Goal: Transaction & Acquisition: Purchase product/service

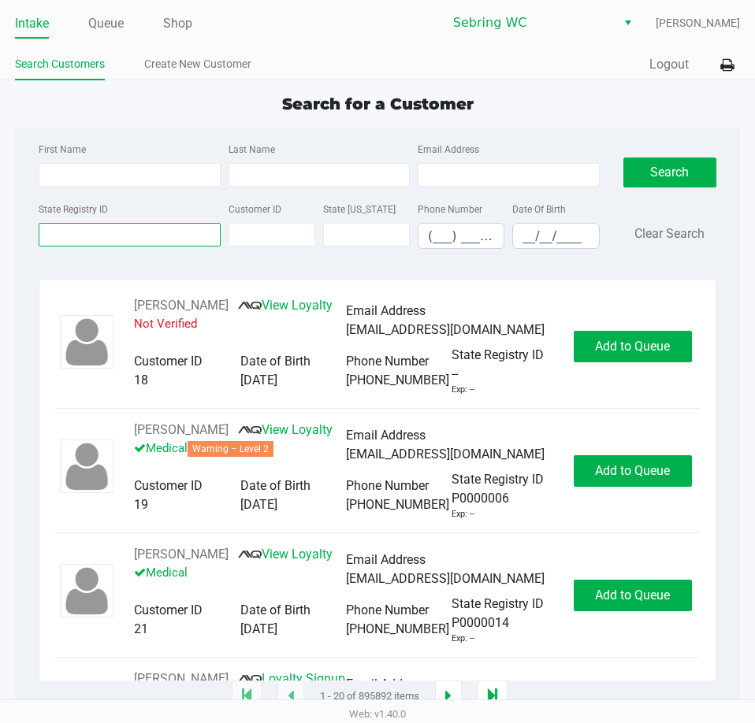
click at [143, 235] on input "State Registry ID" at bounding box center [129, 235] width 181 height 24
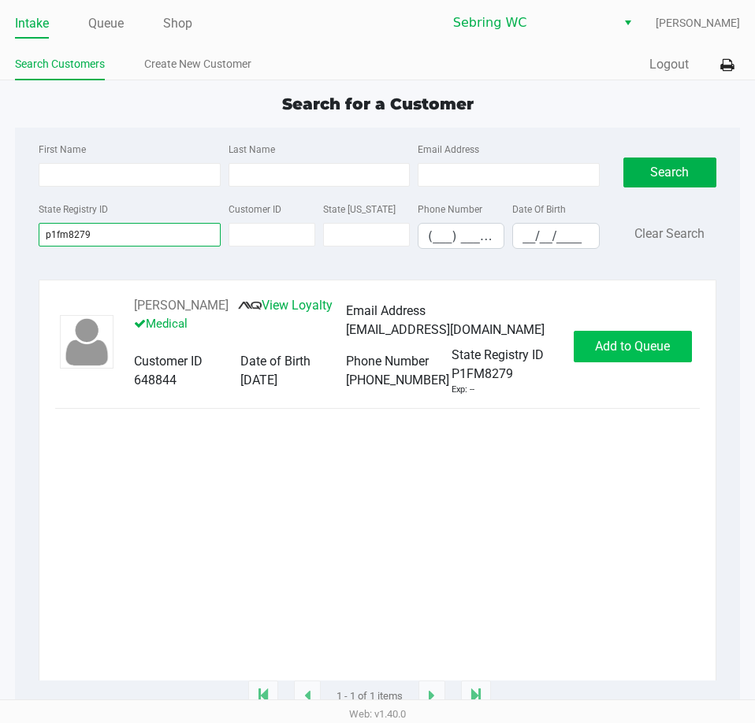
type input "p1fm8279"
click at [658, 351] on span "Add to Queue" at bounding box center [632, 346] width 75 height 15
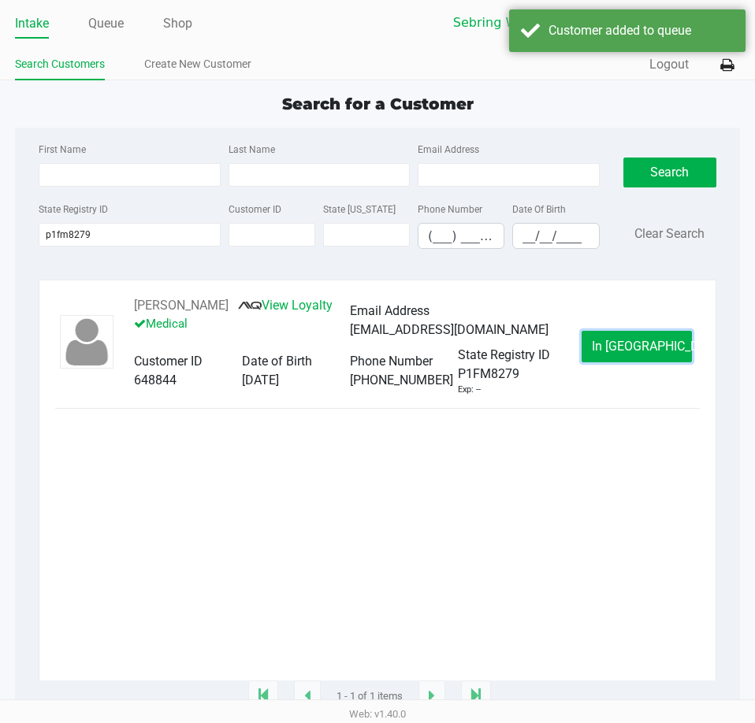
click at [655, 354] on span "In [GEOGRAPHIC_DATA]" at bounding box center [658, 346] width 132 height 15
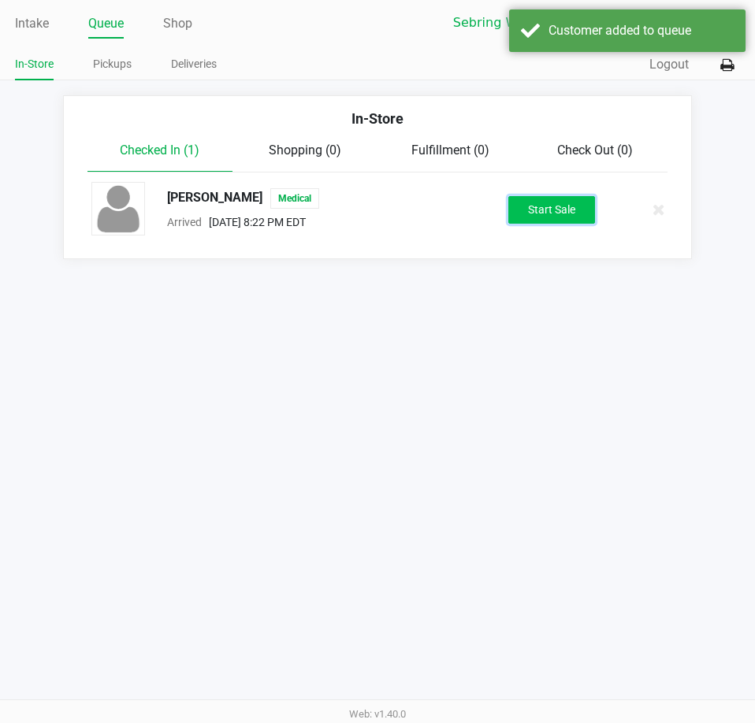
click at [545, 208] on button "Start Sale" at bounding box center [551, 210] width 87 height 28
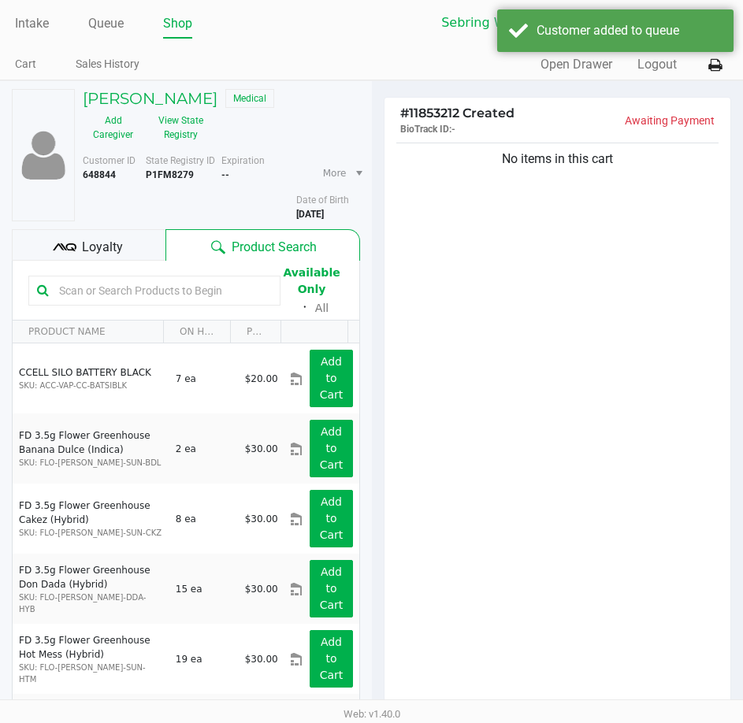
click at [489, 322] on div "No items in this cart" at bounding box center [558, 424] width 347 height 571
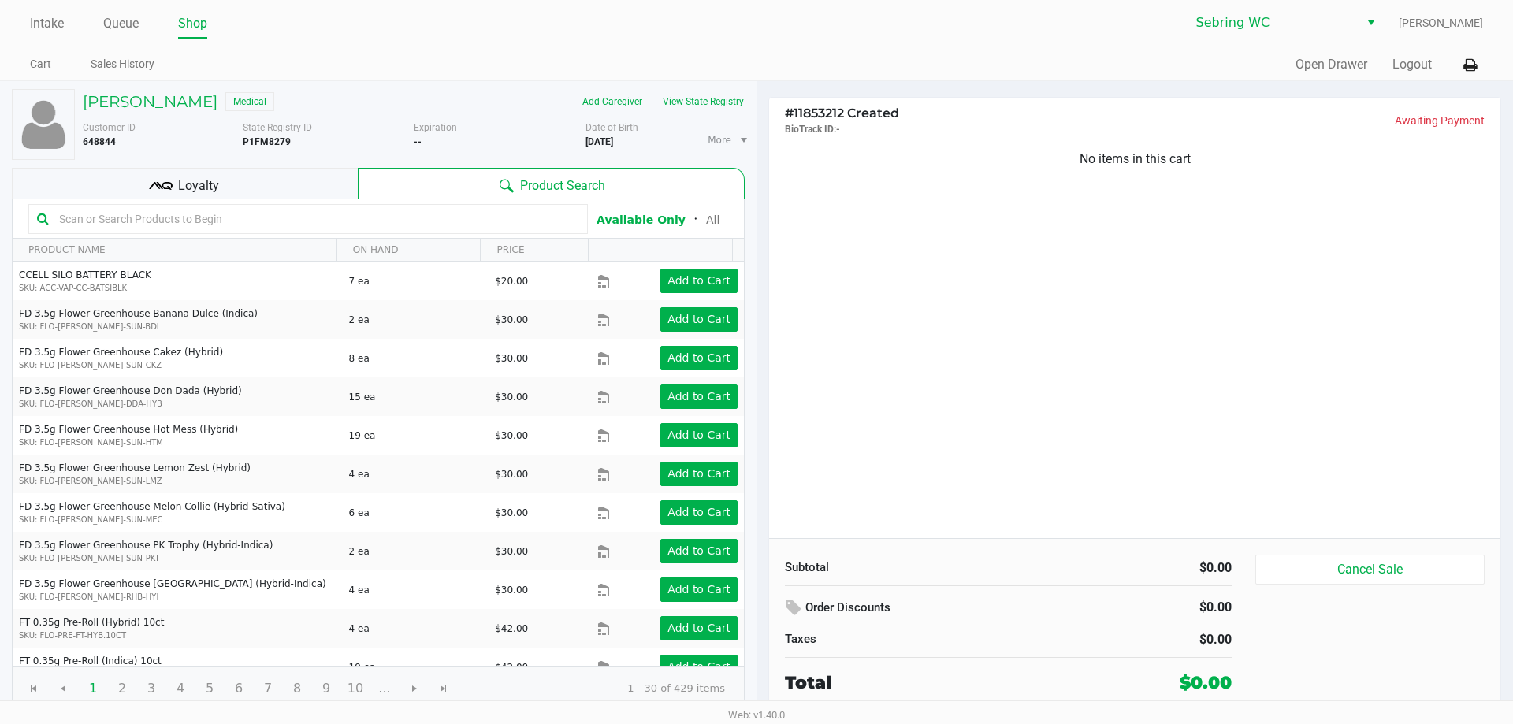
click at [285, 185] on div "Loyalty" at bounding box center [185, 184] width 346 height 32
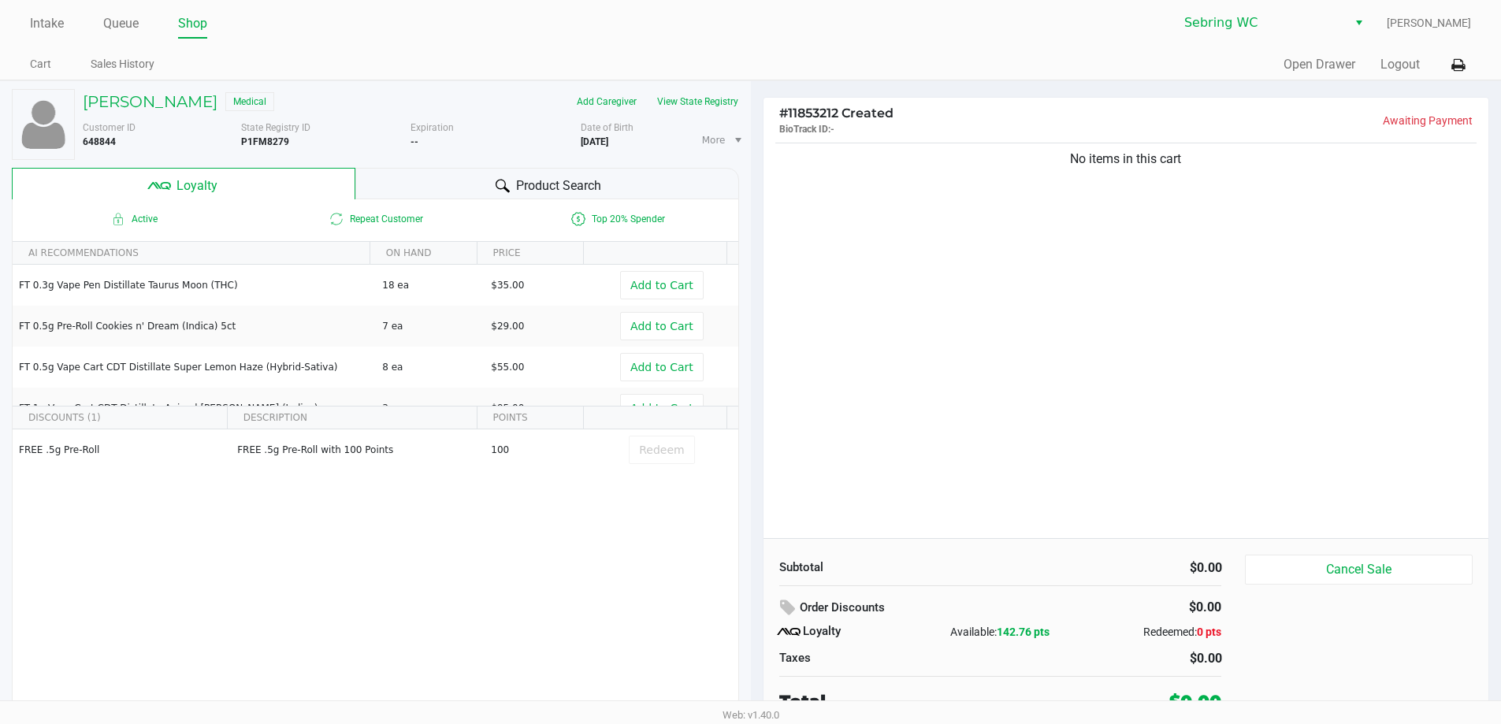
click at [416, 182] on div "Product Search" at bounding box center [547, 184] width 384 height 32
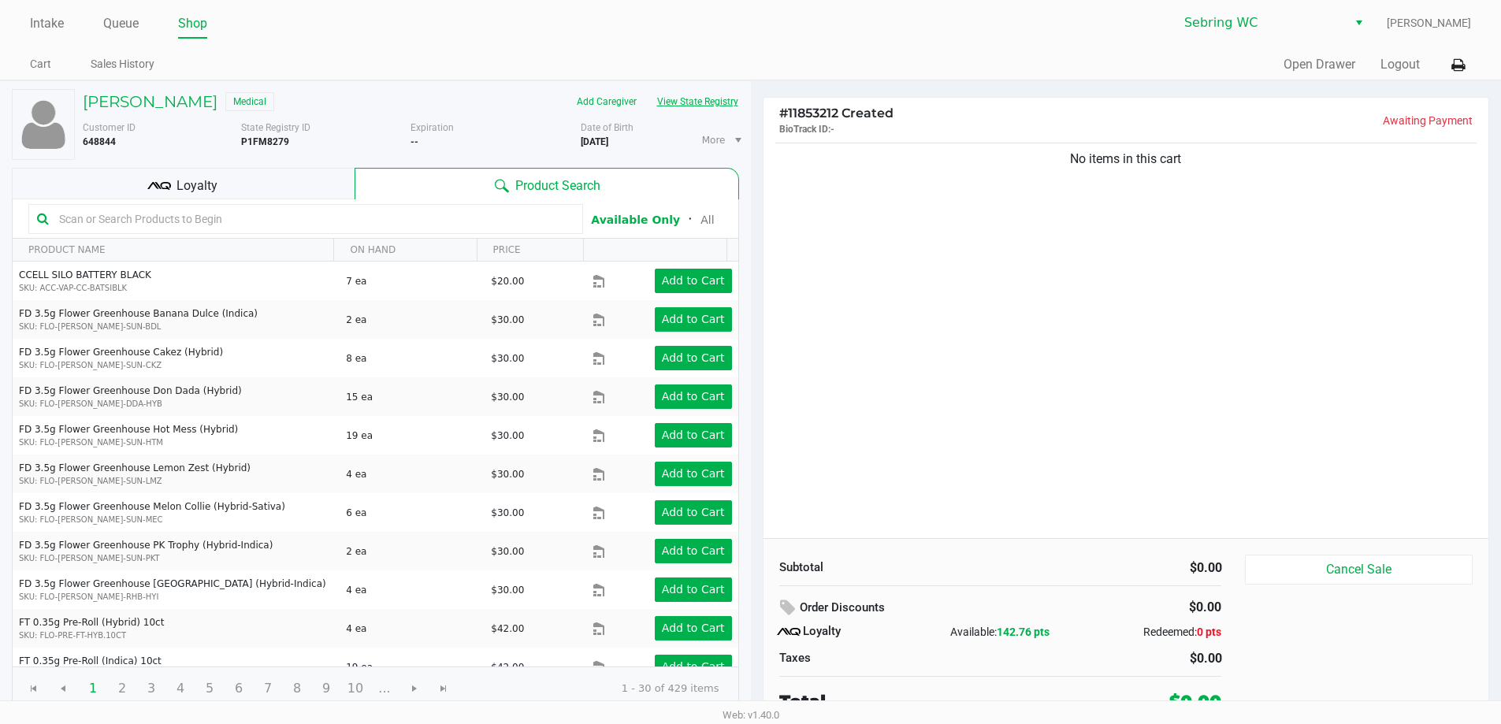
click at [710, 102] on button "View State Registry" at bounding box center [693, 101] width 92 height 25
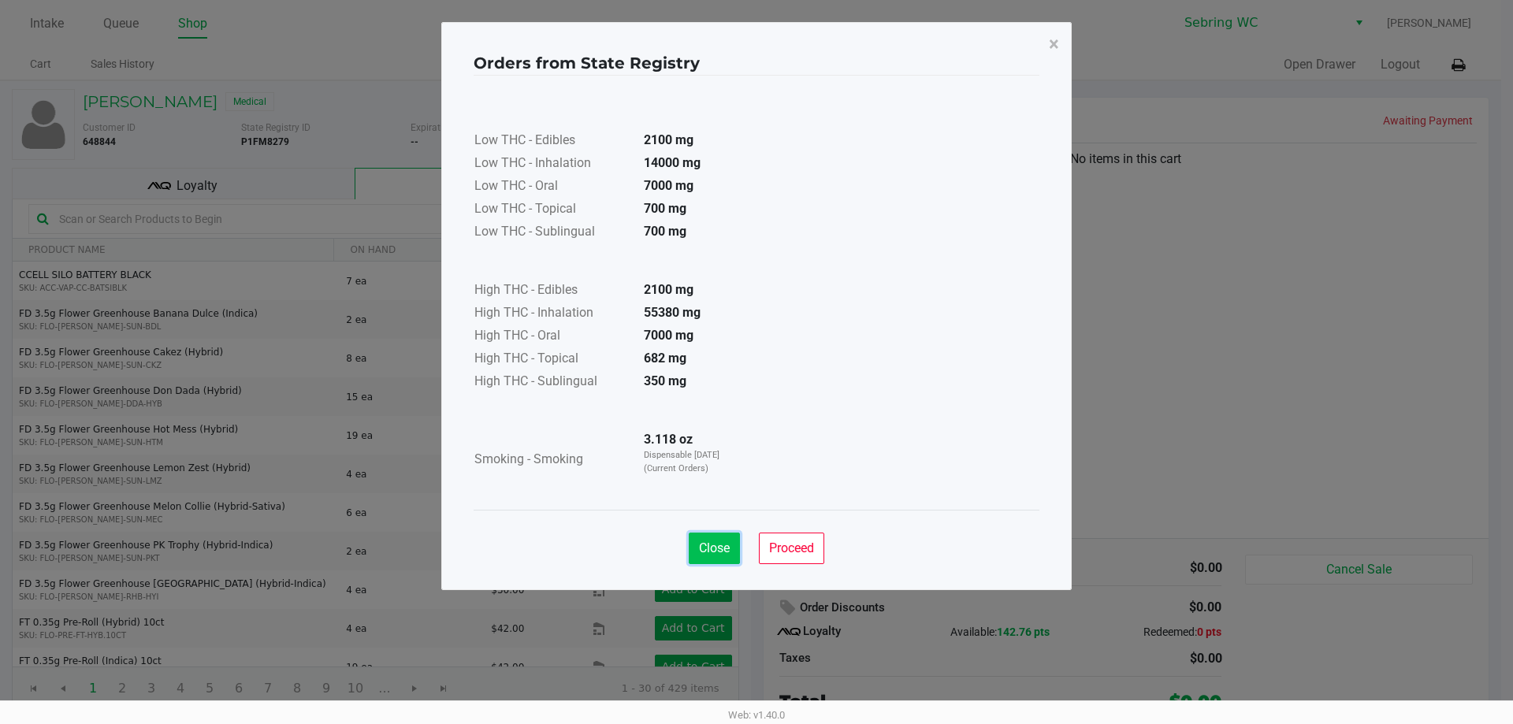
click at [710, 533] on button "Close" at bounding box center [714, 549] width 51 height 32
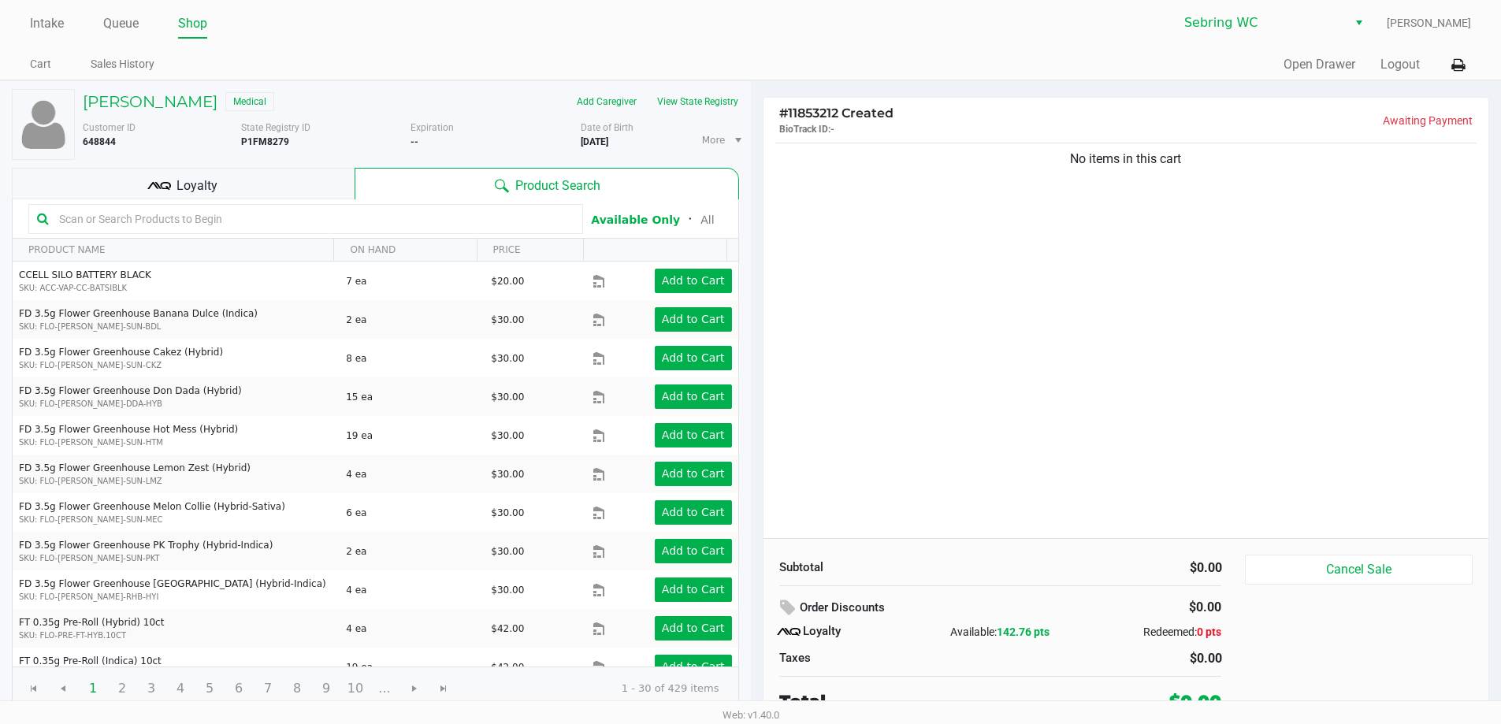
scroll to position [7, 0]
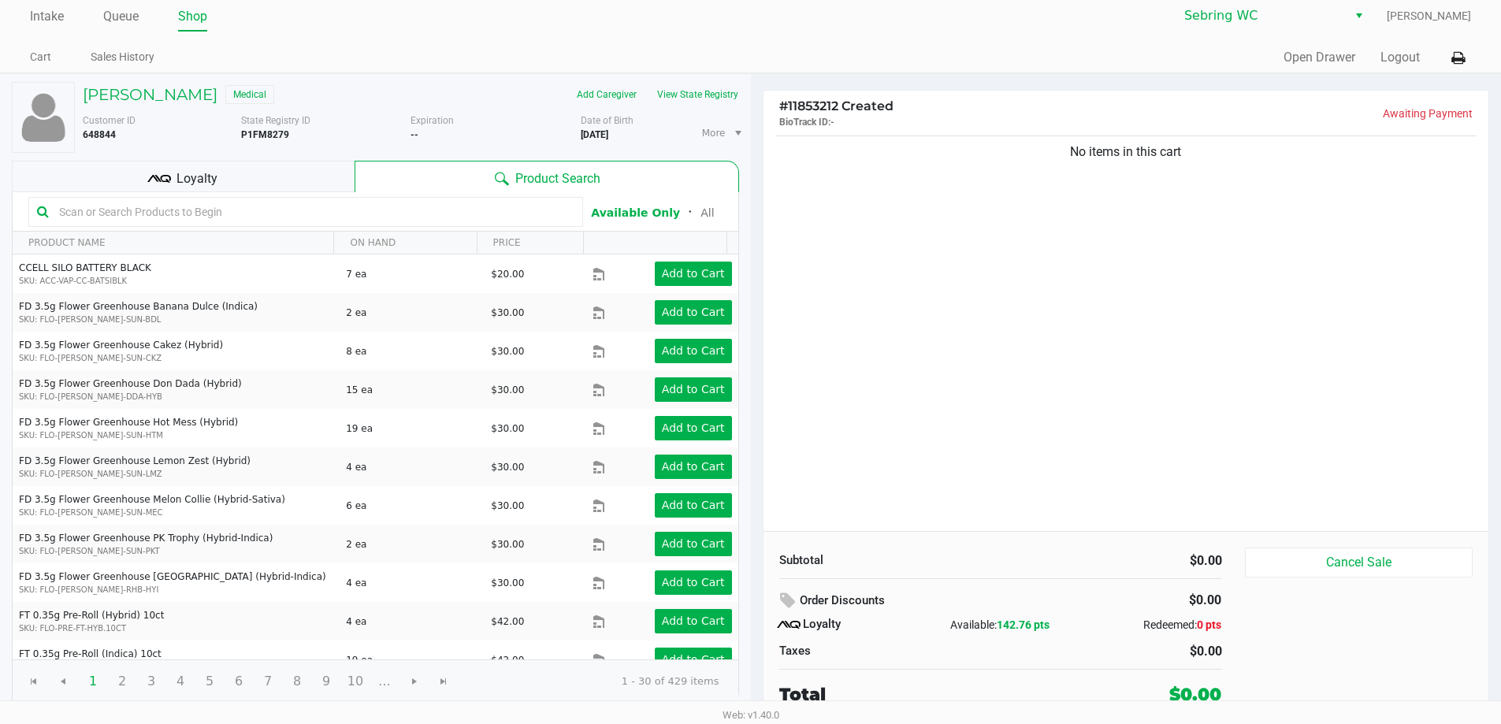
click at [754, 533] on div "Subtotal $0.00 Order Discounts $0.00 Loyalty Available: 142.76 pts Redeemed: 0 …" at bounding box center [1127, 627] width 726 height 192
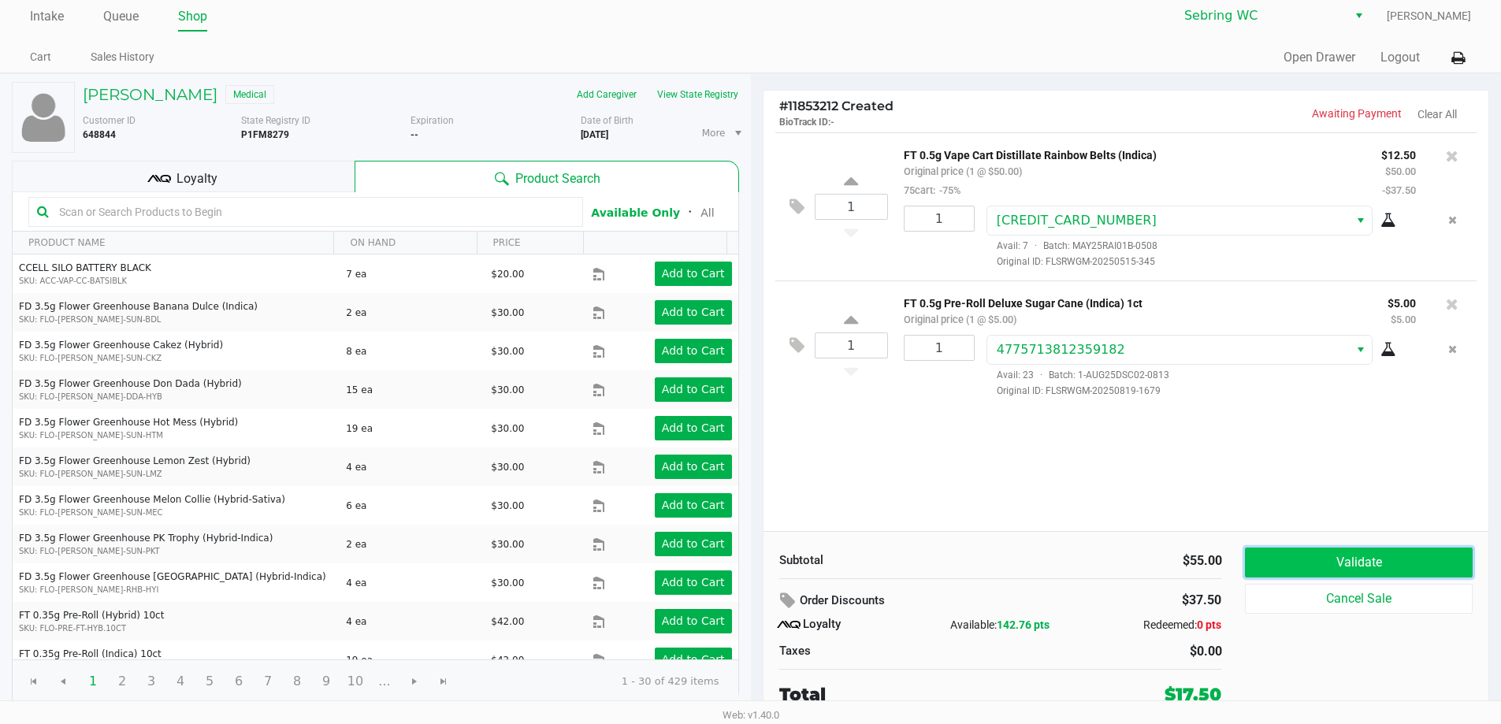
click at [754, 554] on button "Validate" at bounding box center [1358, 563] width 227 height 30
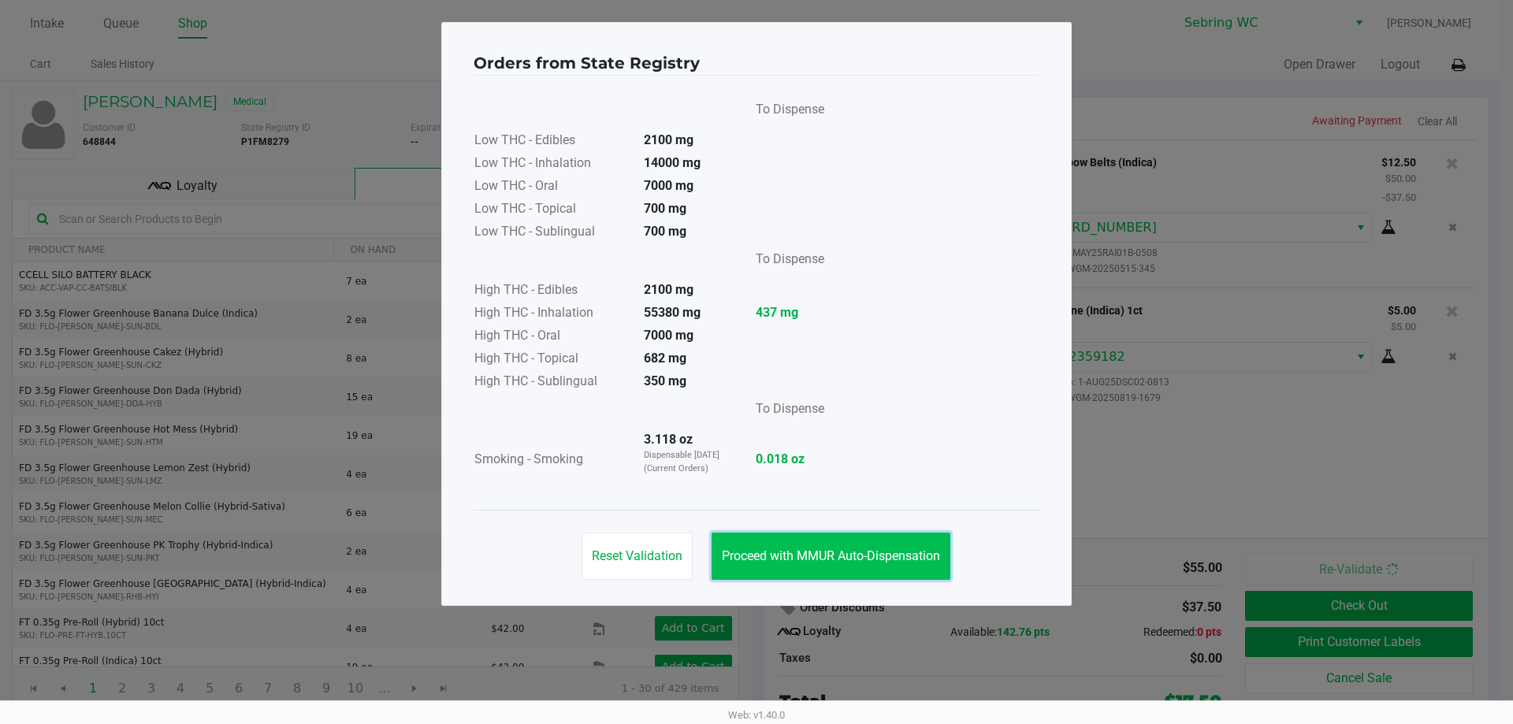
click at [754, 552] on span "Proceed with MMUR Auto-Dispensation" at bounding box center [831, 555] width 218 height 15
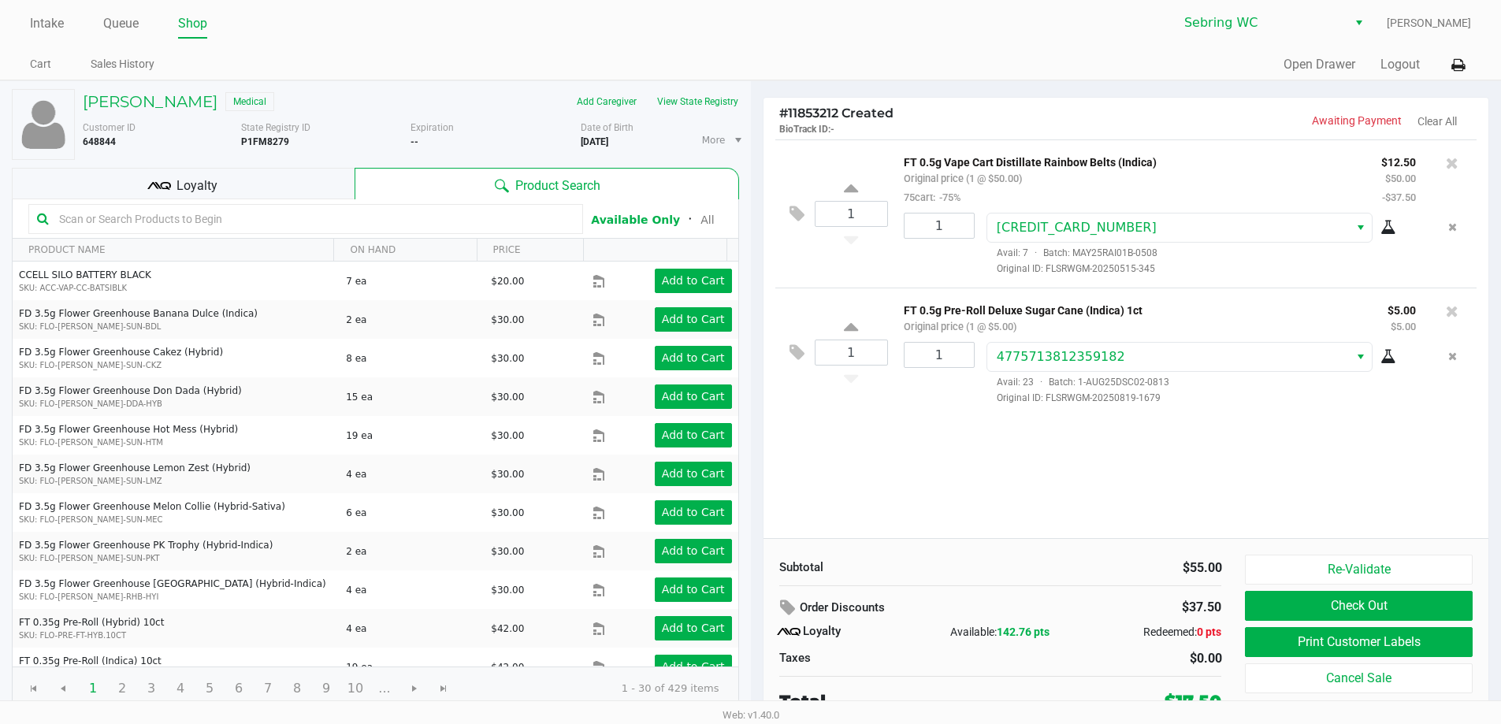
click at [754, 476] on div "1 FT 0.5g Vape Cart Distillate Rainbow Belts (Indica) Original price (1 @ $50.0…" at bounding box center [1127, 338] width 726 height 399
click at [754, 361] on icon at bounding box center [797, 353] width 15 height 18
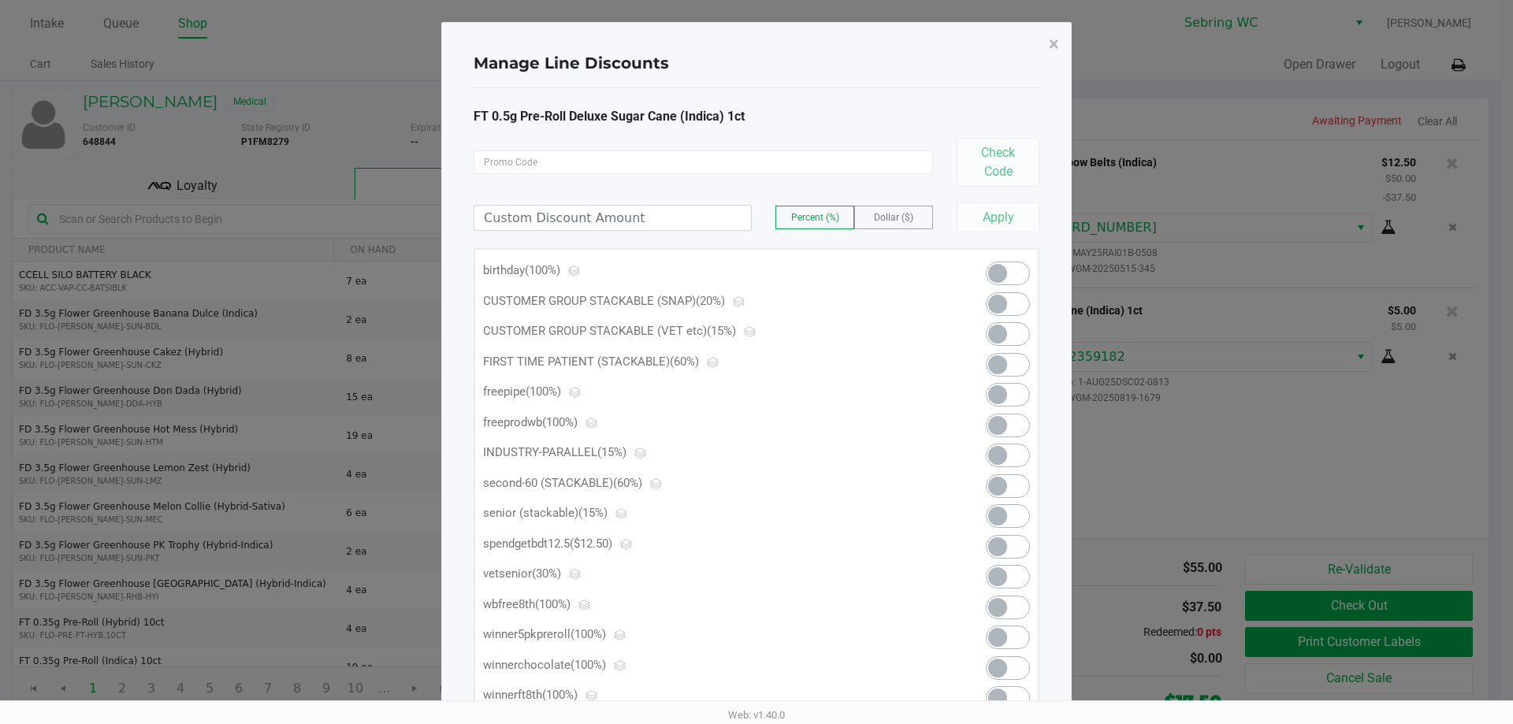
click at [754, 455] on span at bounding box center [997, 455] width 19 height 19
click at [754, 38] on span "×" at bounding box center [1054, 44] width 10 height 22
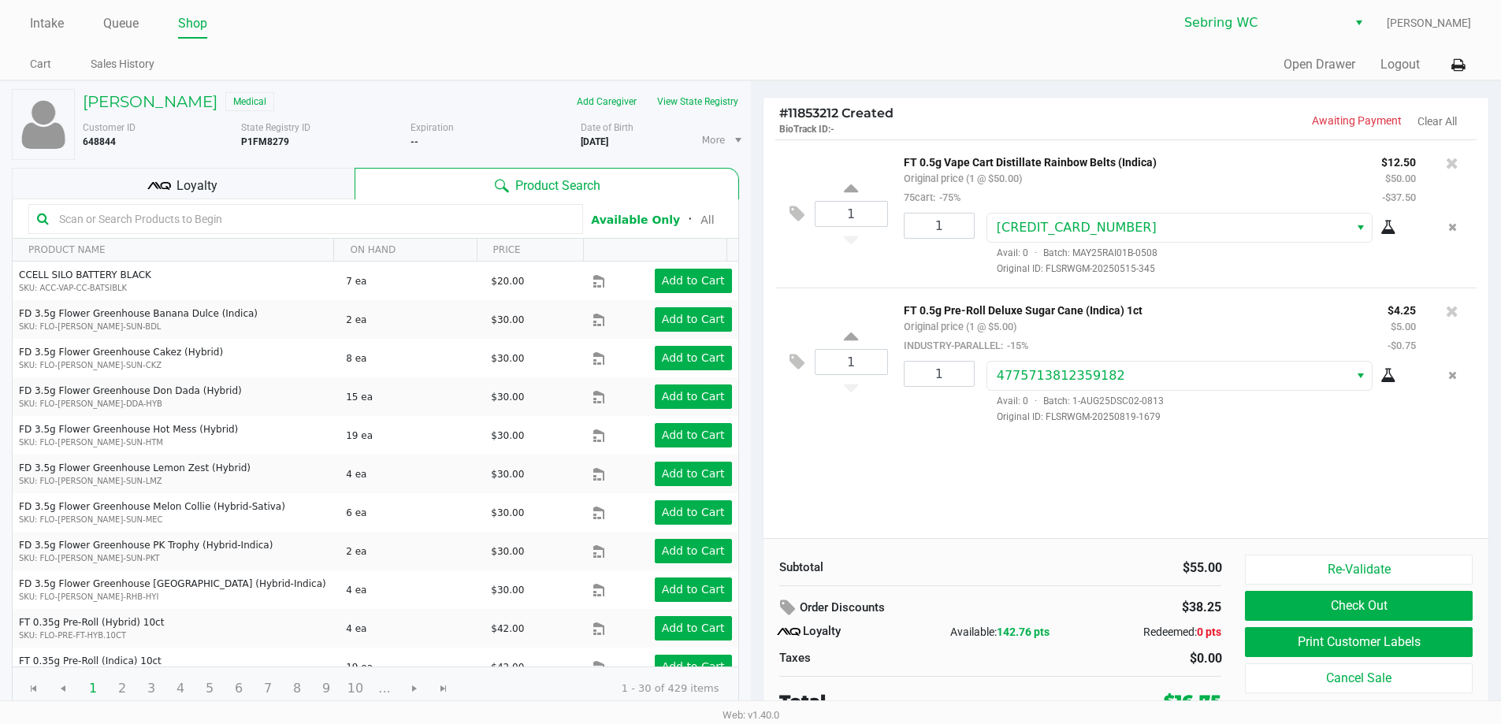
click at [754, 493] on div "1 FT 0.5g Vape Cart Distillate Rainbow Belts (Indica) Original price (1 @ $50.0…" at bounding box center [1127, 338] width 726 height 399
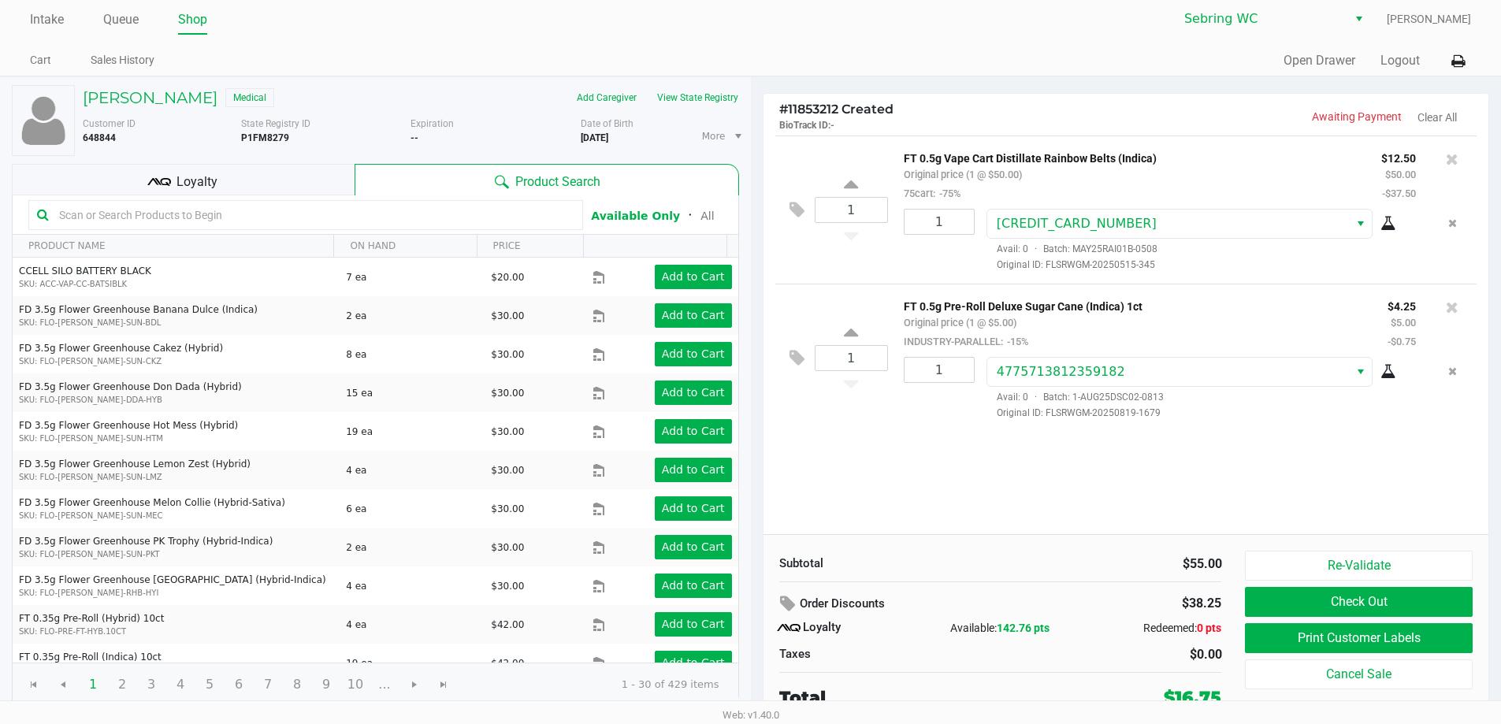
scroll to position [7, 0]
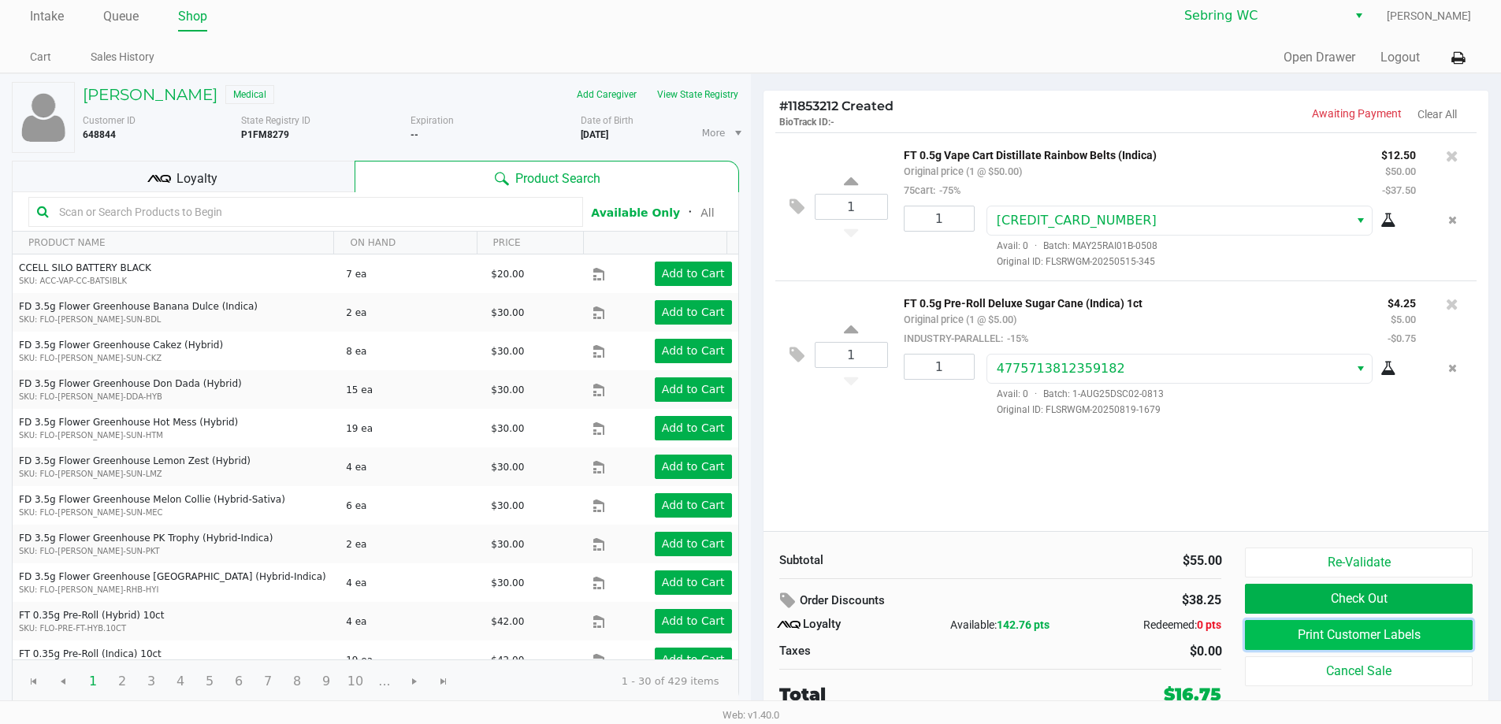
click at [754, 637] on button "Print Customer Labels" at bounding box center [1358, 635] width 227 height 30
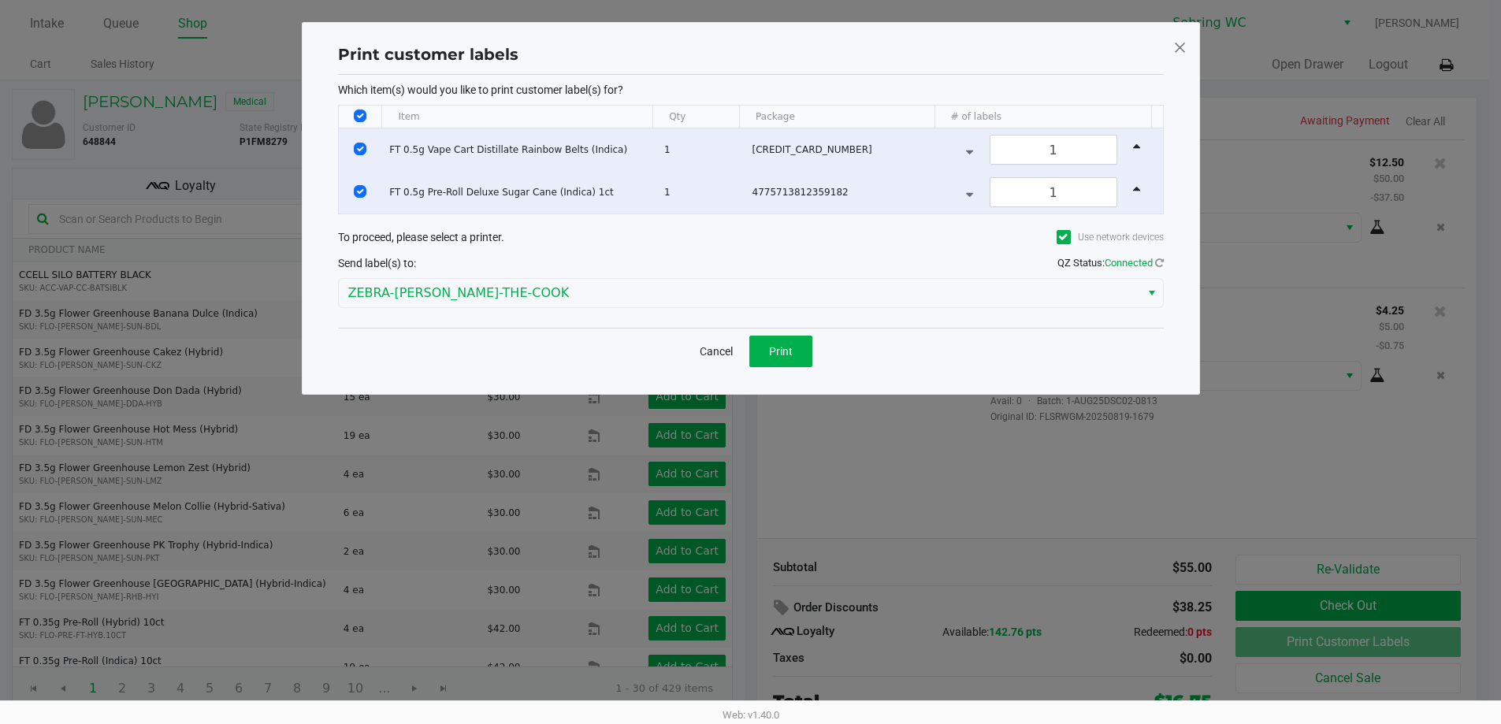
scroll to position [0, 0]
click at [754, 358] on button "Print" at bounding box center [786, 352] width 63 height 32
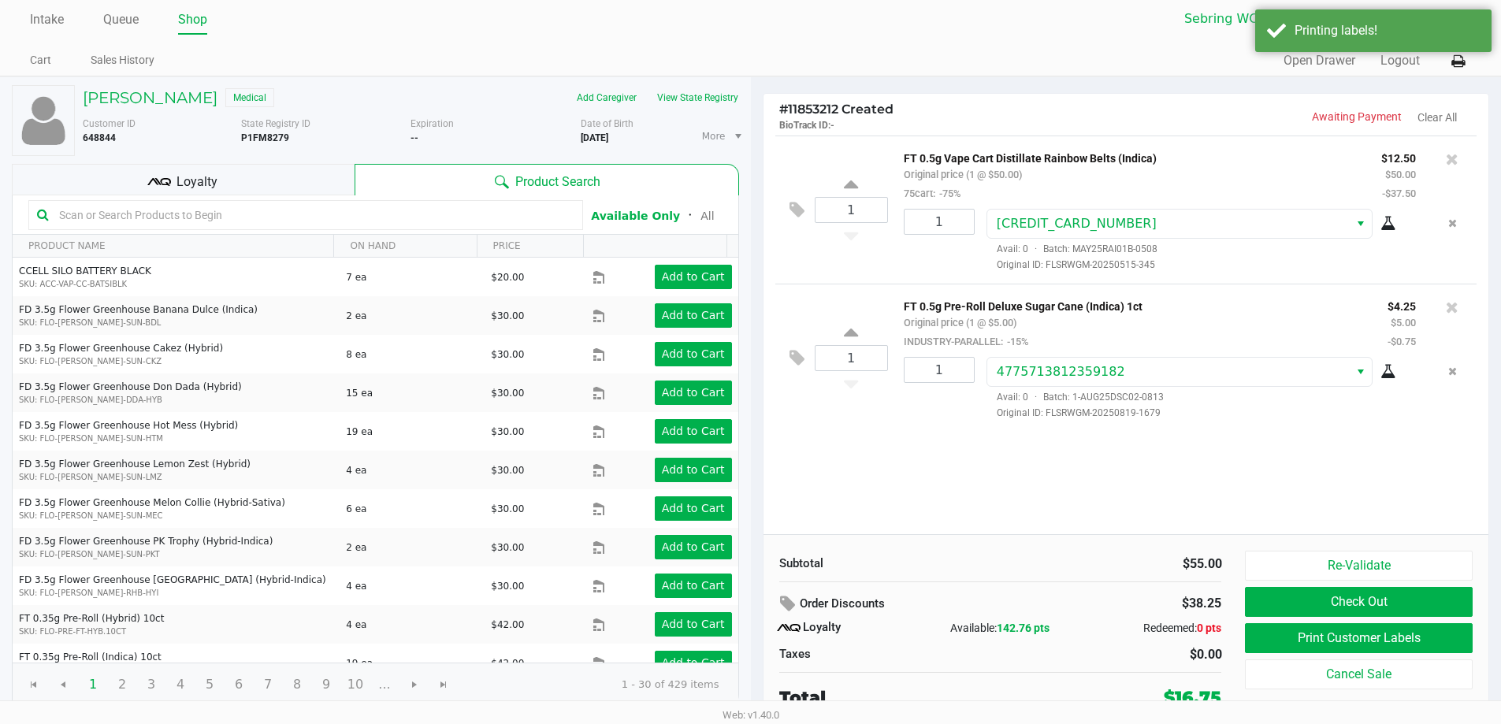
scroll to position [7, 0]
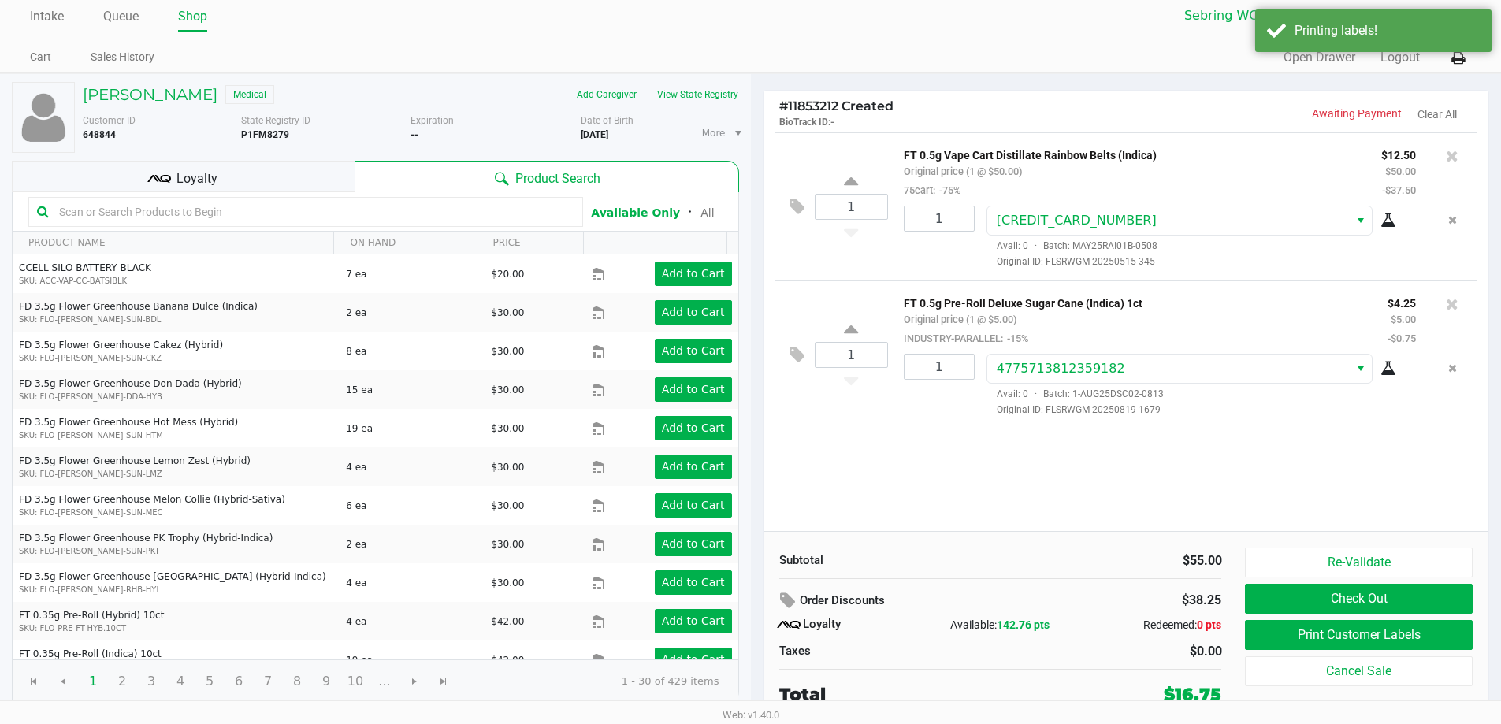
click at [754, 559] on div "Subtotal" at bounding box center [884, 561] width 233 height 19
click at [263, 174] on div "Loyalty" at bounding box center [183, 177] width 343 height 32
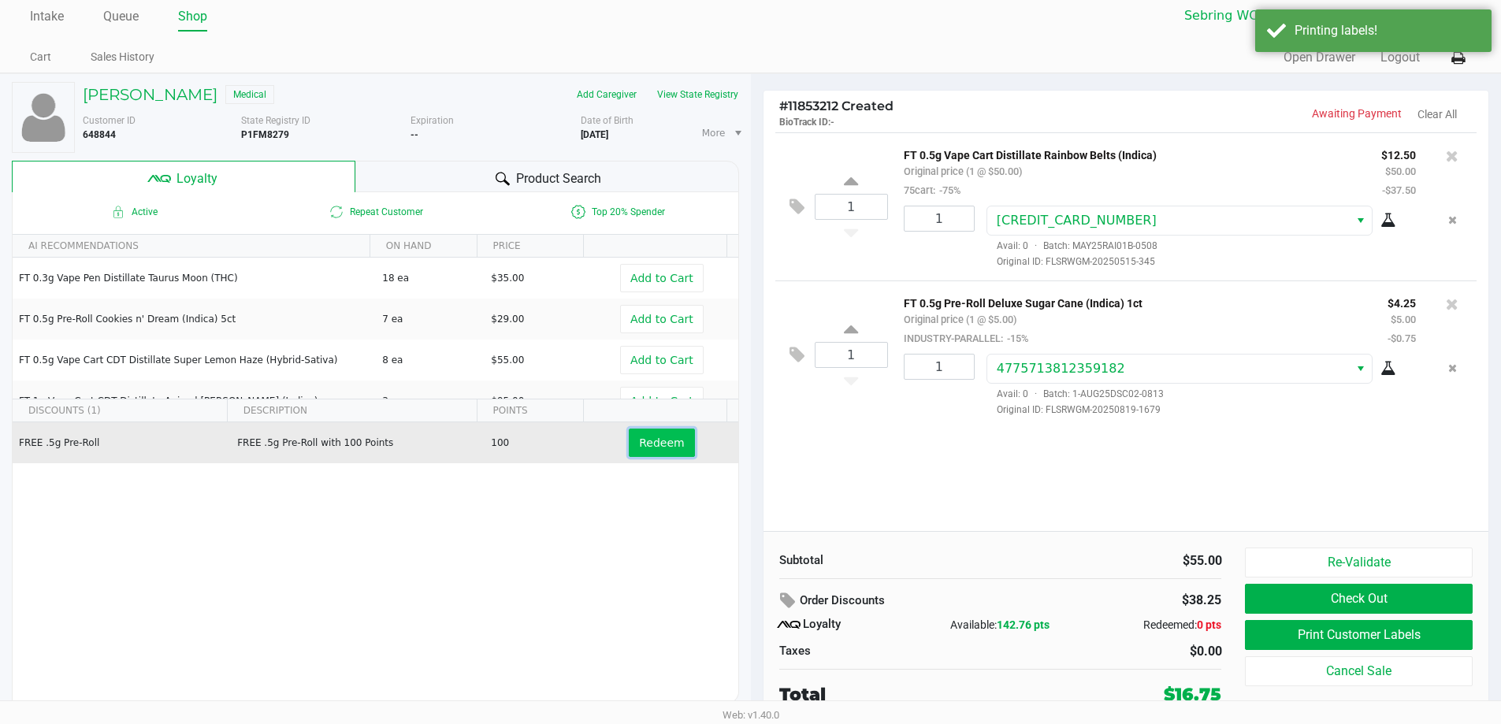
click at [635, 456] on button "Redeem" at bounding box center [661, 443] width 65 height 28
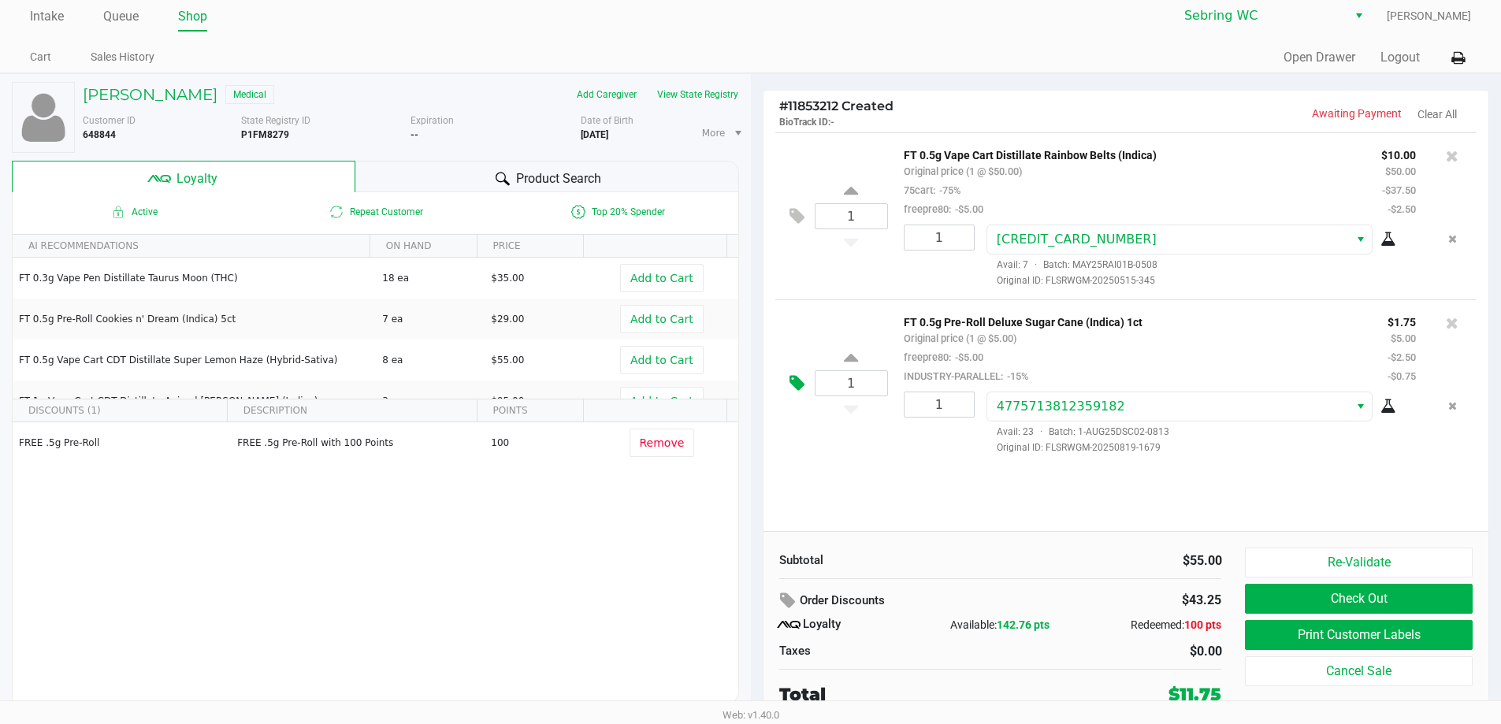
click at [754, 389] on icon at bounding box center [797, 383] width 15 height 18
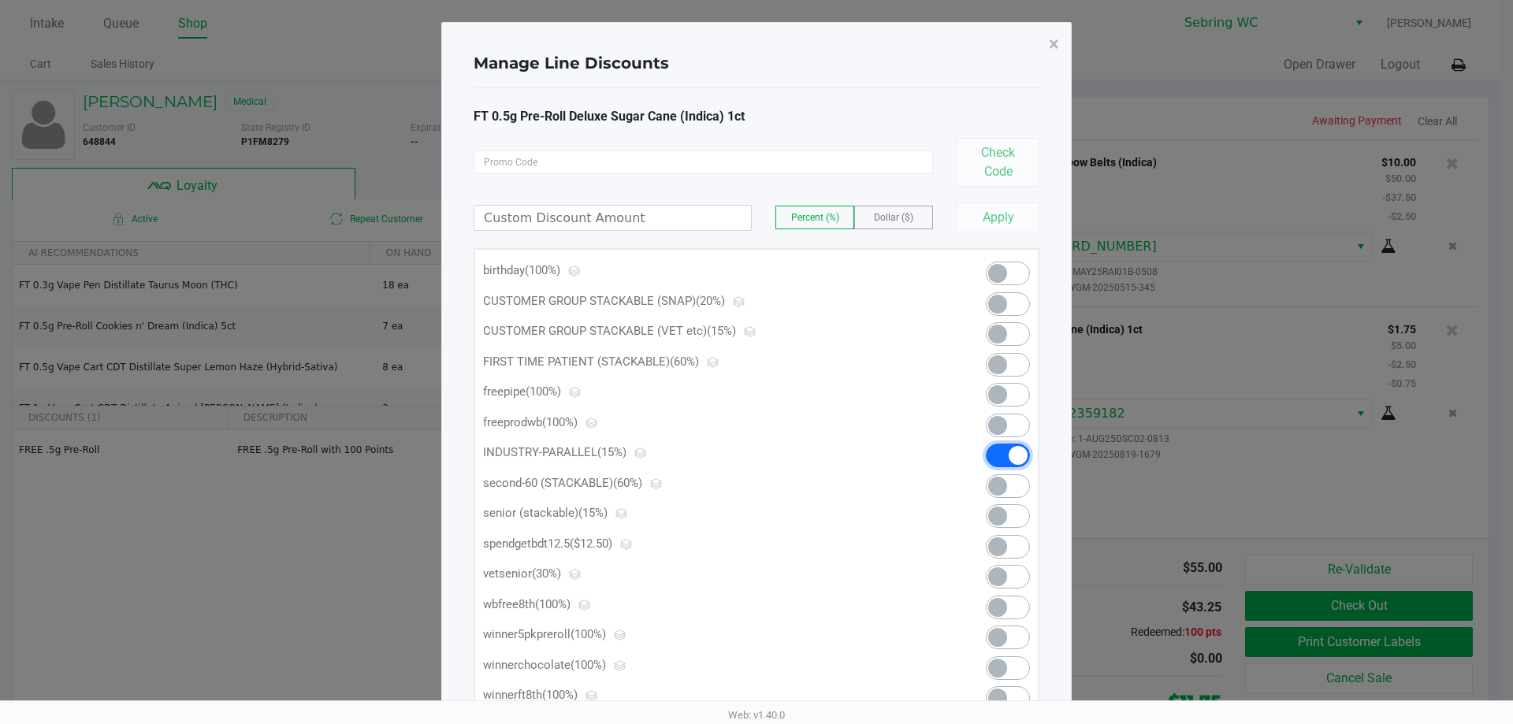
click at [754, 450] on span at bounding box center [1008, 456] width 44 height 24
click at [754, 44] on span "×" at bounding box center [1054, 44] width 10 height 22
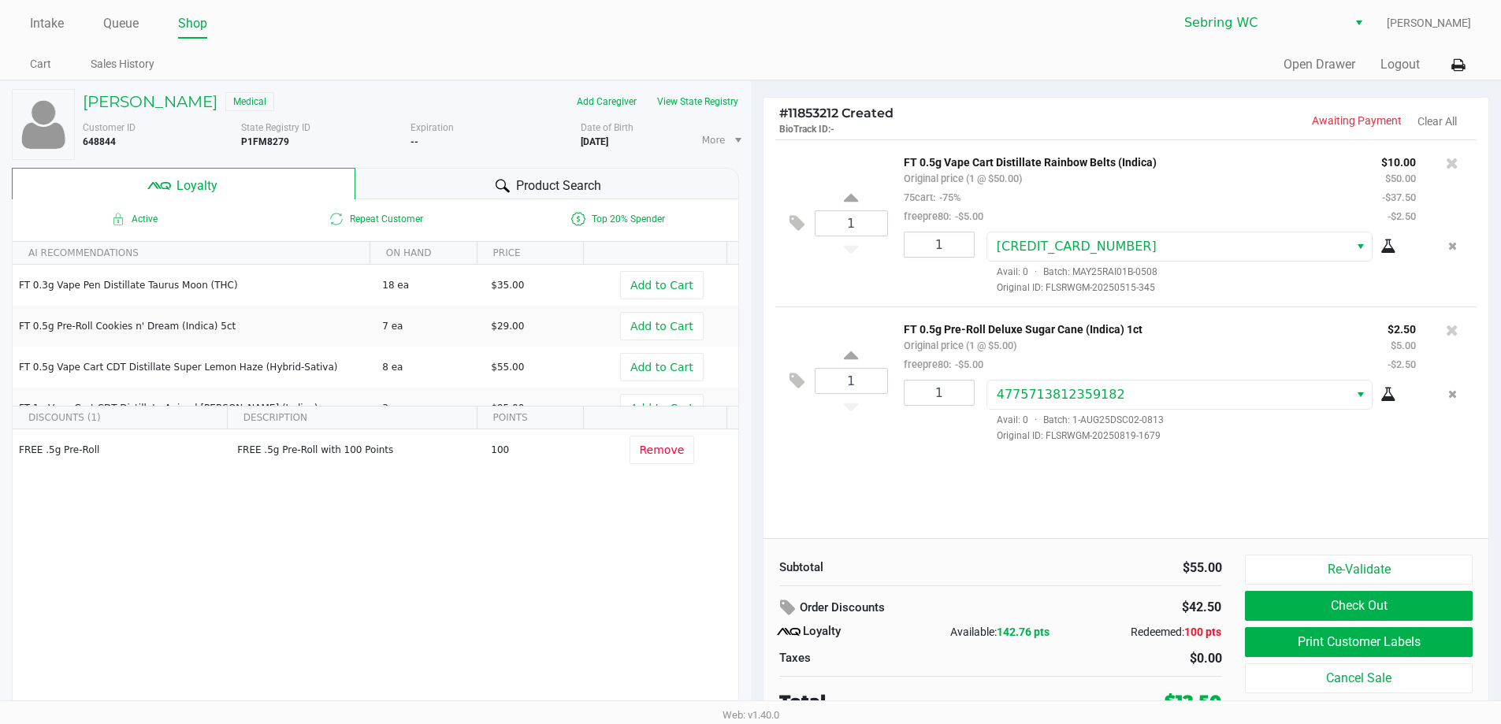
click at [754, 533] on div "1 FT 0.5g Vape Cart Distillate Rainbow Belts (Indica) Original price (1 @ $50.0…" at bounding box center [1127, 338] width 726 height 399
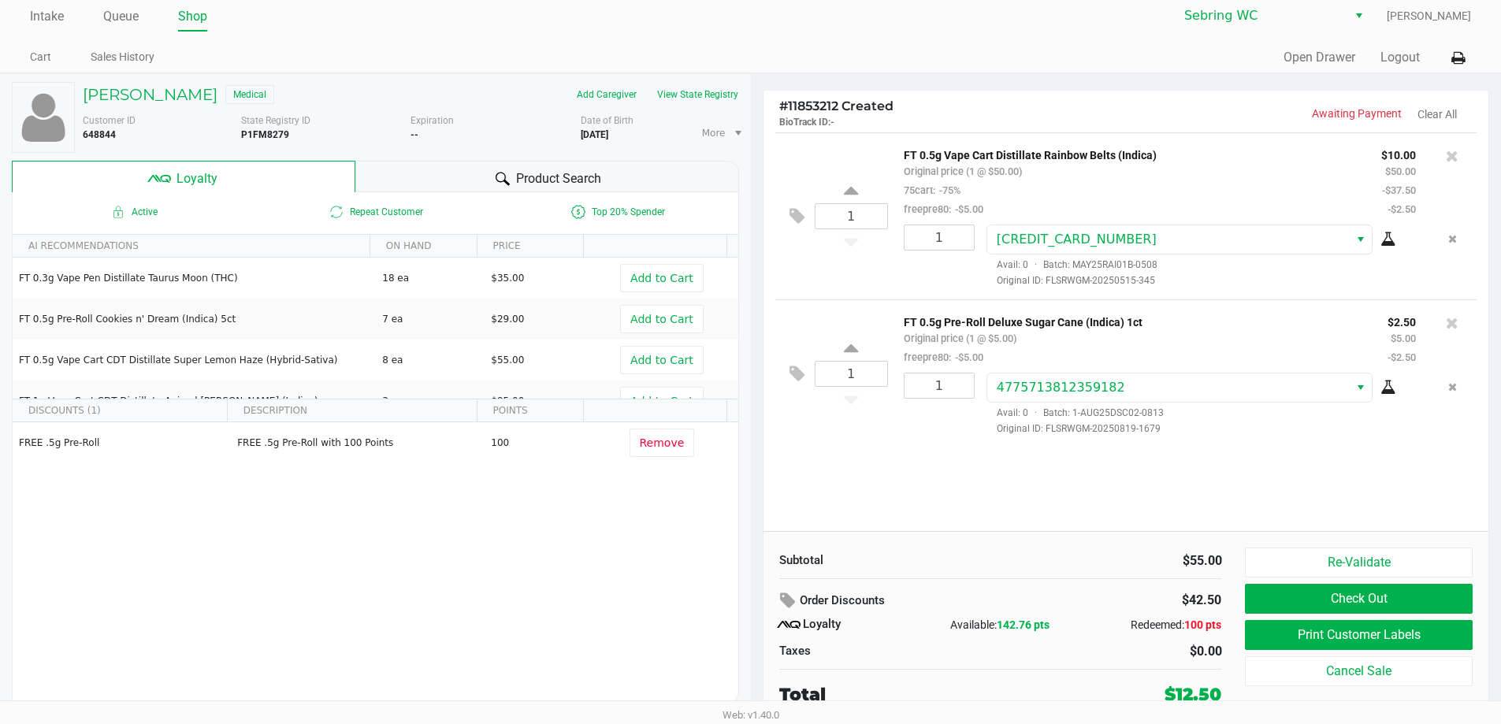
click at [754, 582] on div "Subtotal $55.00 Order Discounts $42.50 Loyalty Available: 142.76 pts Redeemed: …" at bounding box center [1001, 628] width 467 height 160
click at [754, 595] on button "Check Out" at bounding box center [1358, 599] width 227 height 30
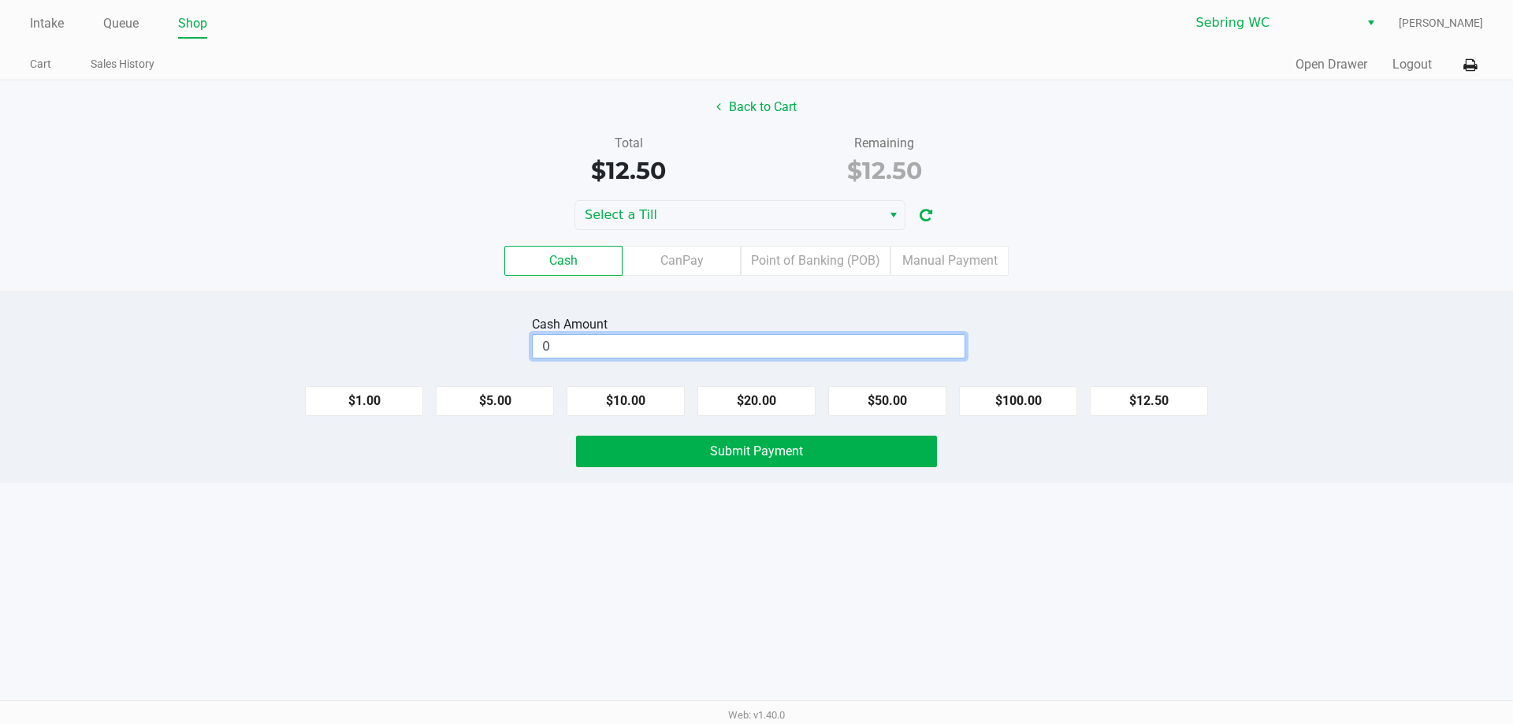
click at [754, 351] on input "0" at bounding box center [749, 346] width 432 height 23
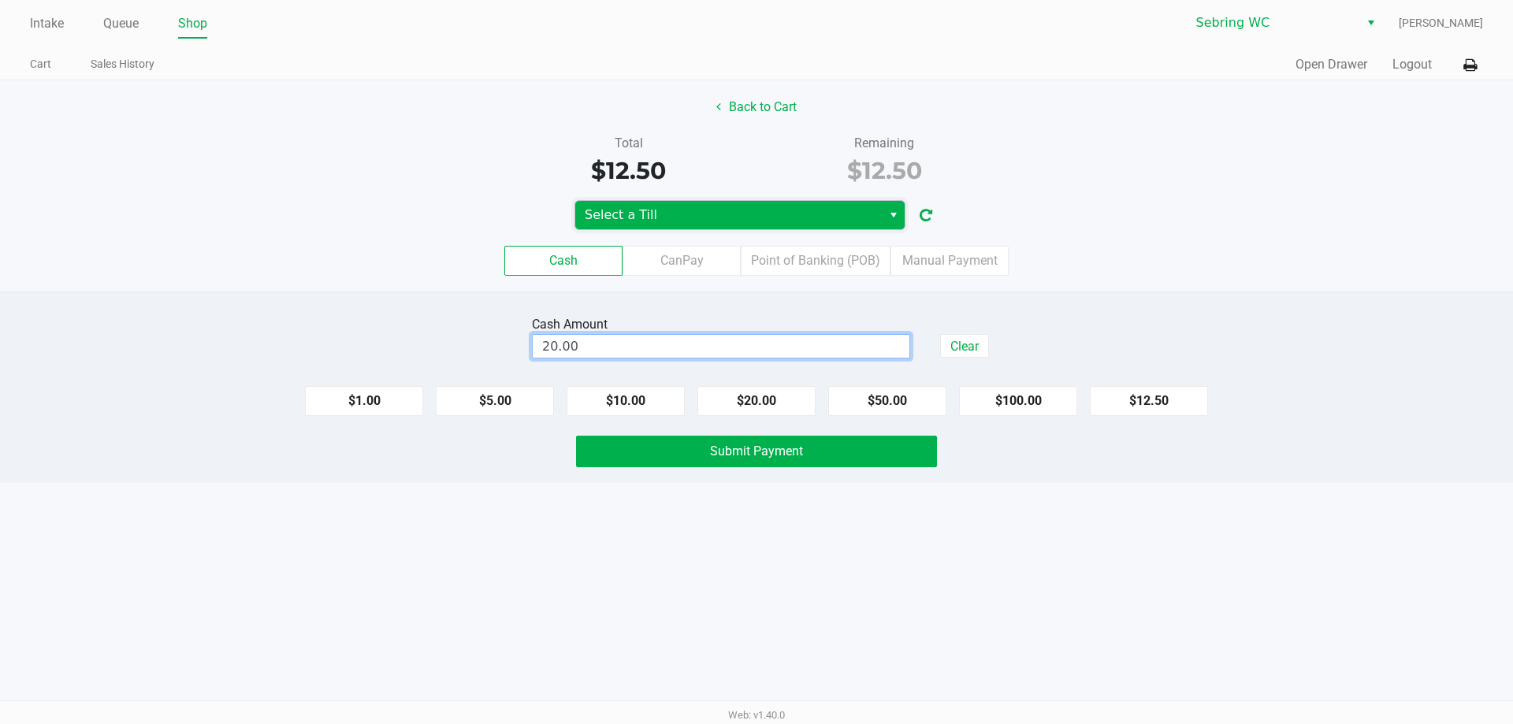
type input "$20.00"
click at [754, 206] on span "Select a Till" at bounding box center [729, 215] width 288 height 19
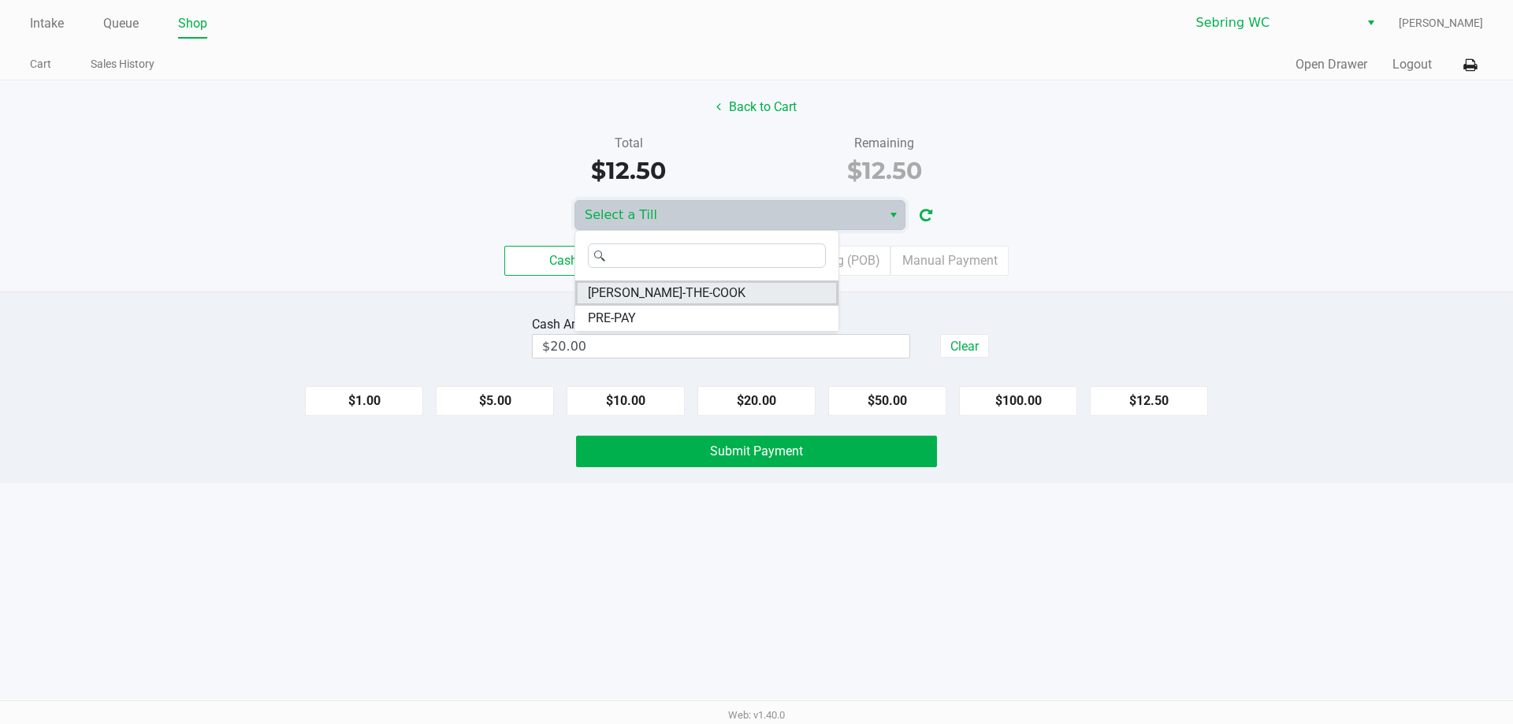
click at [673, 291] on span "[PERSON_NAME]-THE-COOK" at bounding box center [667, 293] width 158 height 19
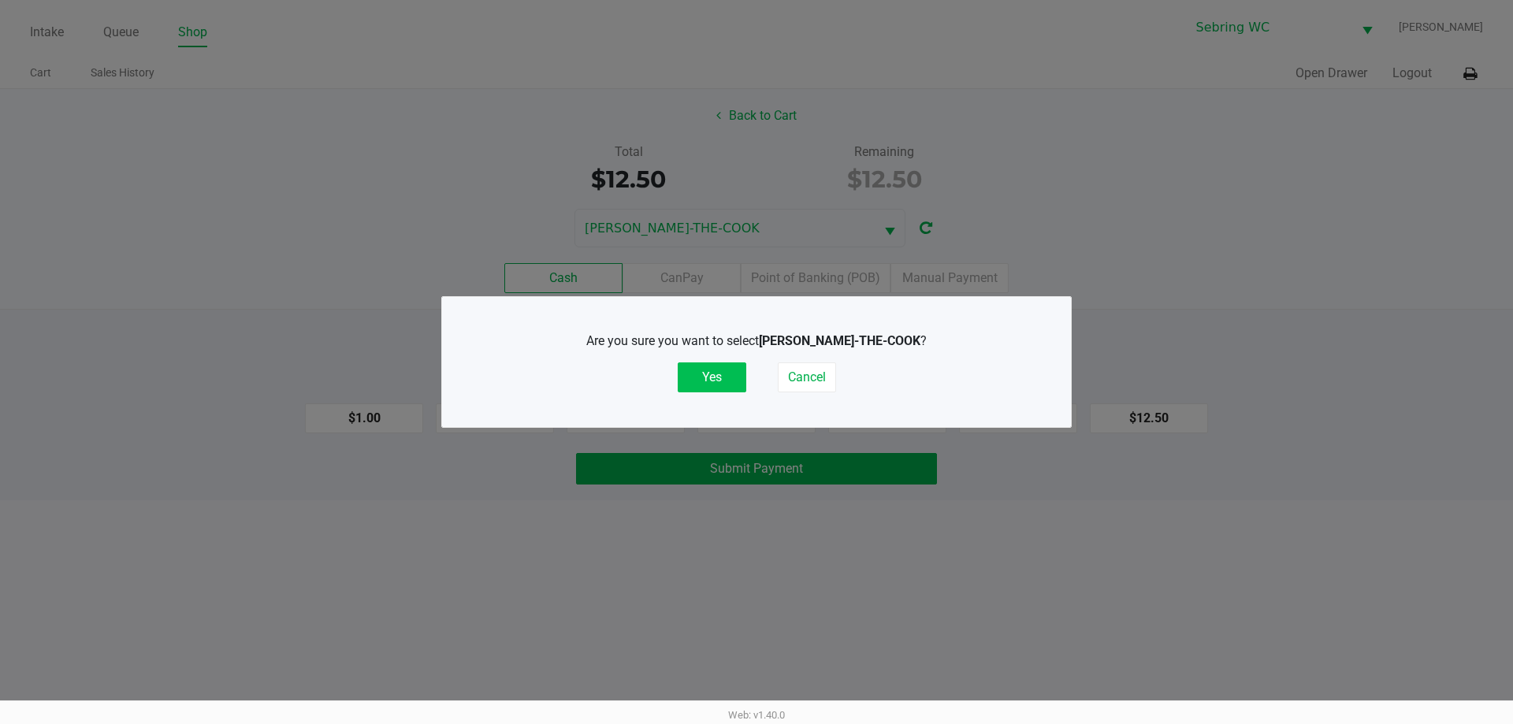
click at [711, 388] on button "Yes" at bounding box center [712, 377] width 69 height 30
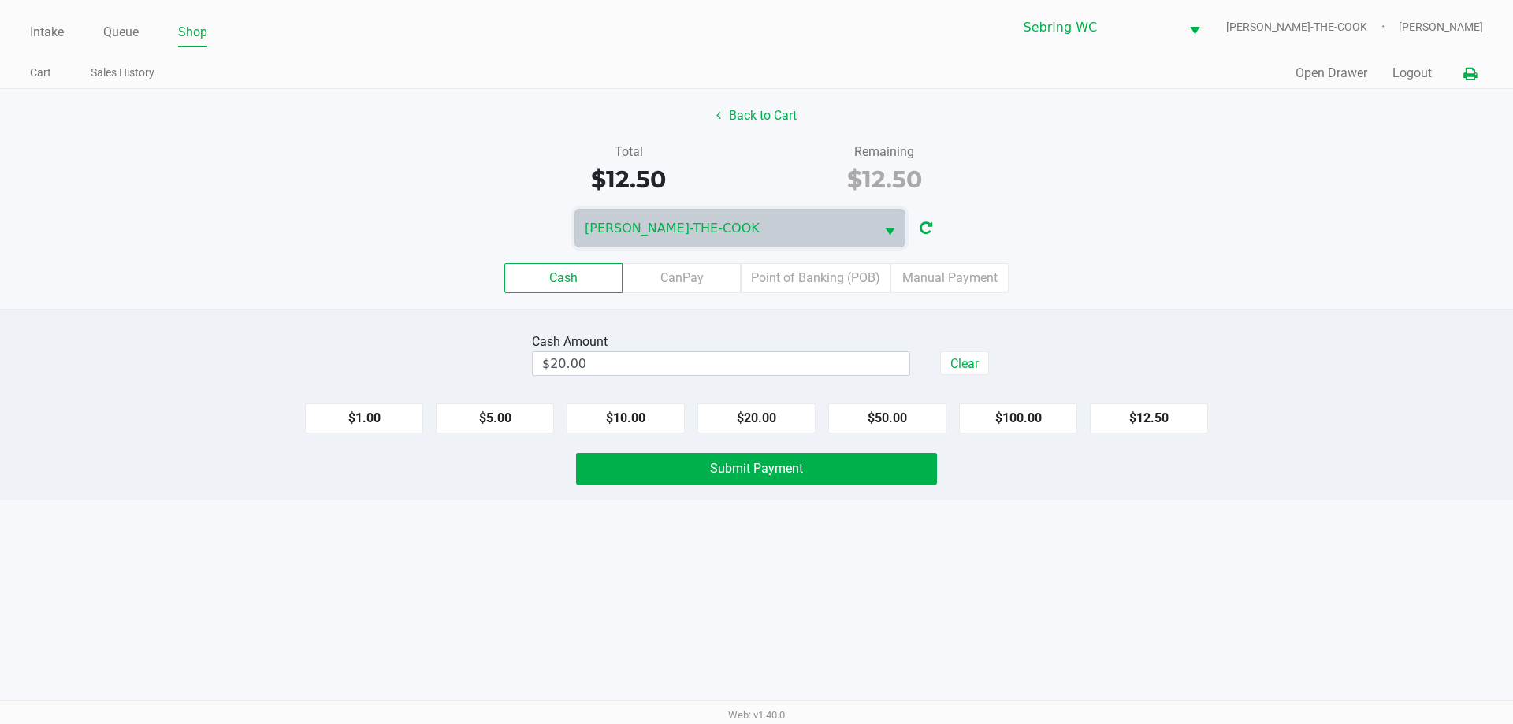
click at [754, 76] on icon at bounding box center [1469, 74] width 13 height 11
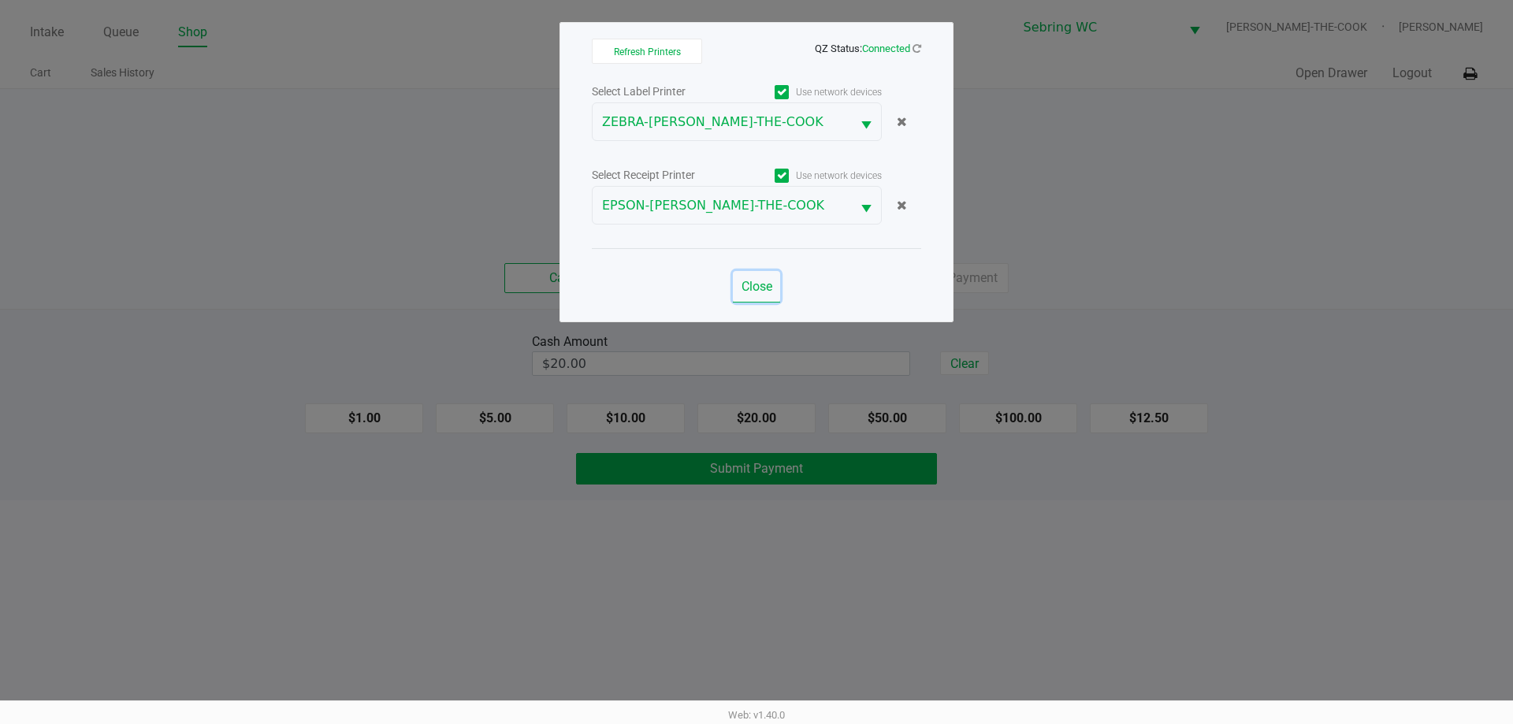
click at [754, 281] on span "Close" at bounding box center [757, 286] width 31 height 15
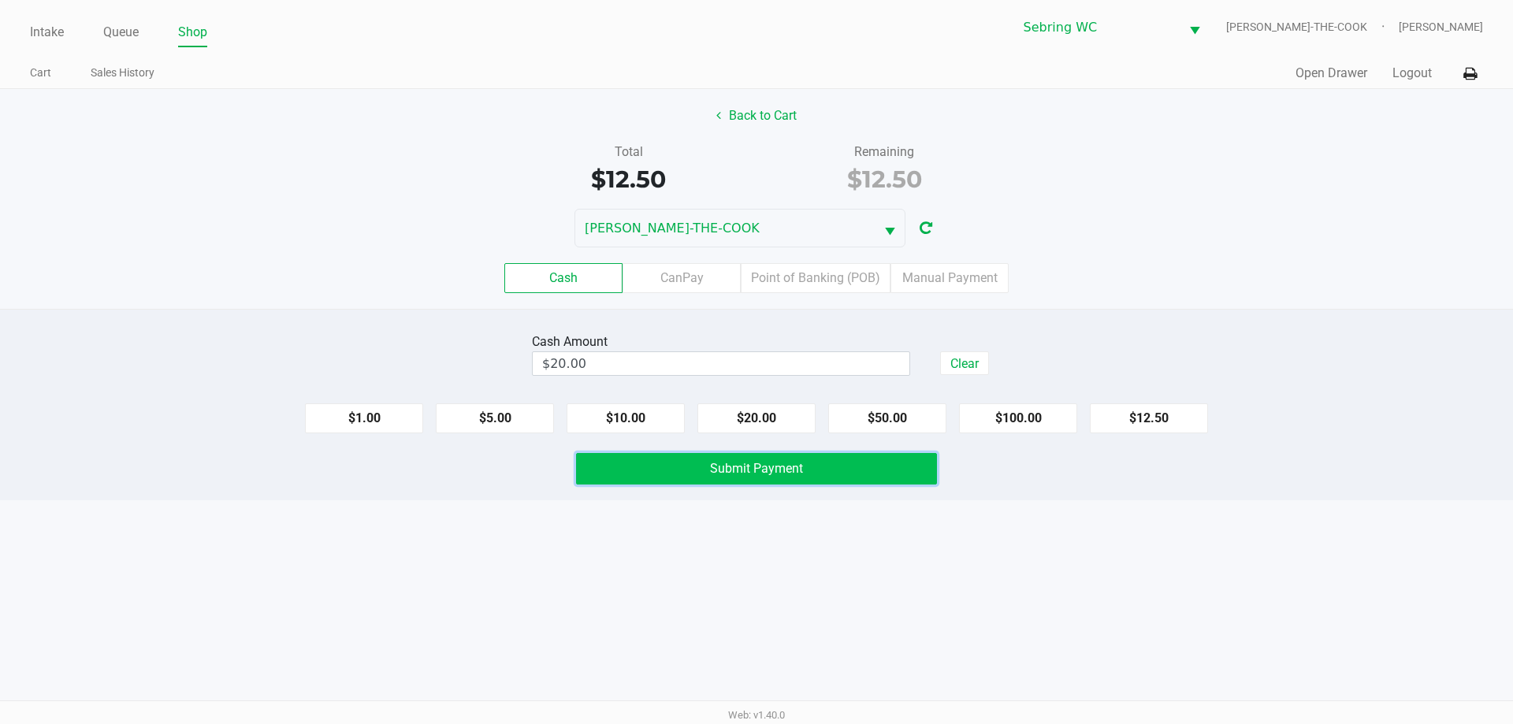
click at [754, 457] on button "Submit Payment" at bounding box center [756, 469] width 361 height 32
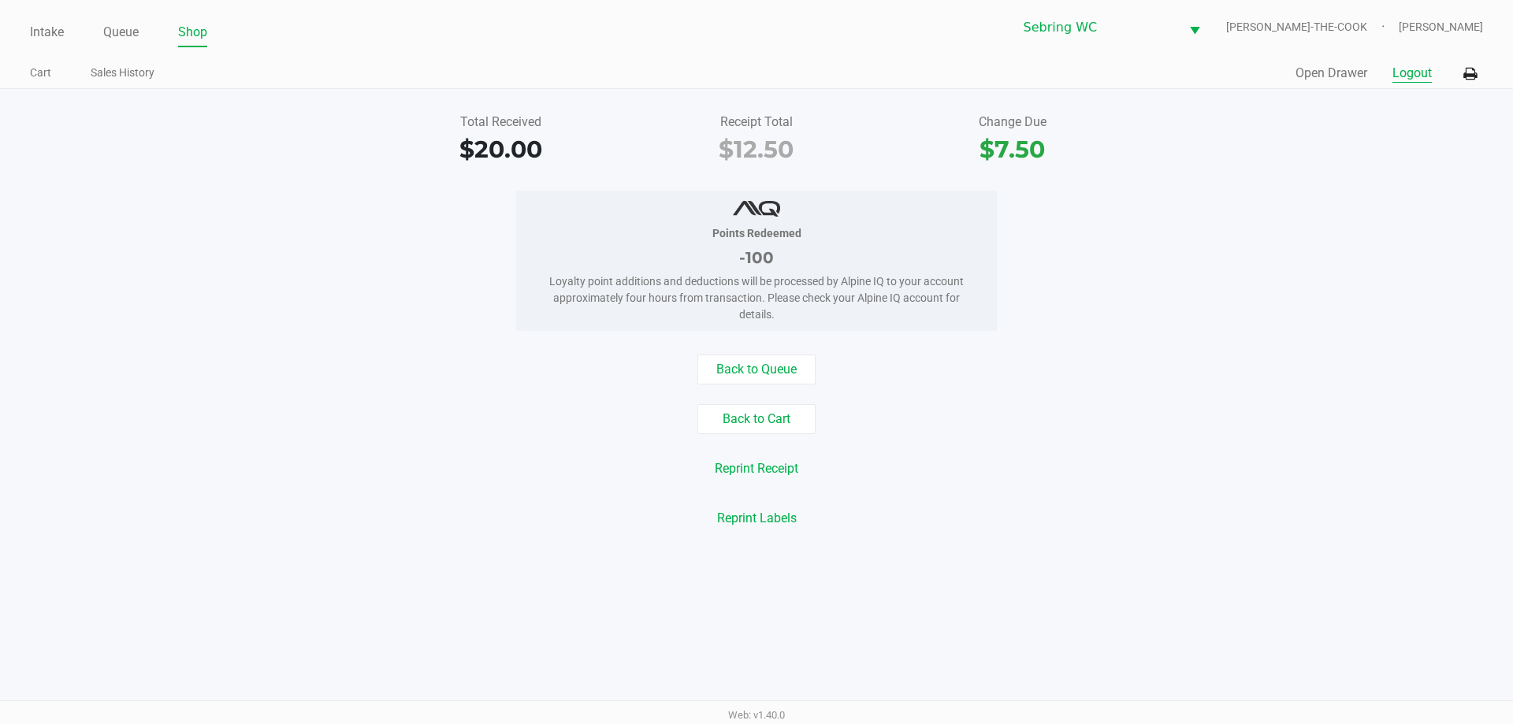
click at [754, 76] on button "Logout" at bounding box center [1411, 73] width 39 height 19
